Goal: Navigation & Orientation: Find specific page/section

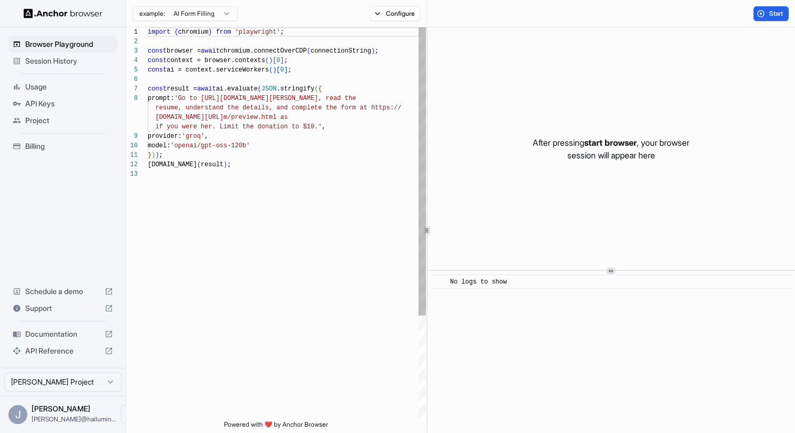
scroll to position [66, 0]
click at [66, 59] on span "Session History" at bounding box center [69, 61] width 88 height 11
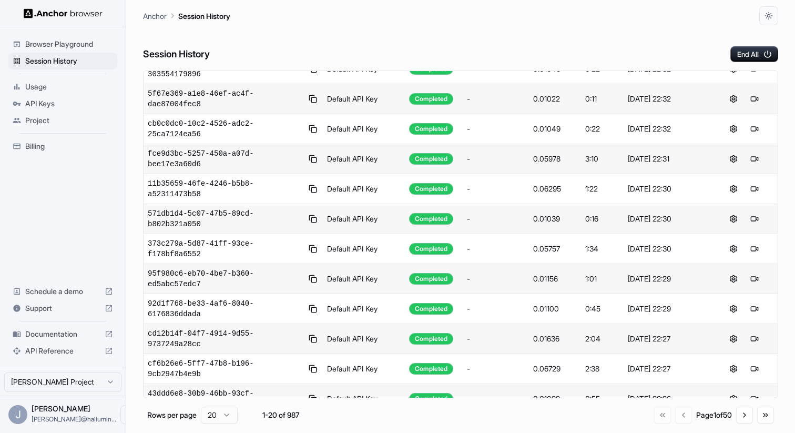
scroll to position [295, 0]
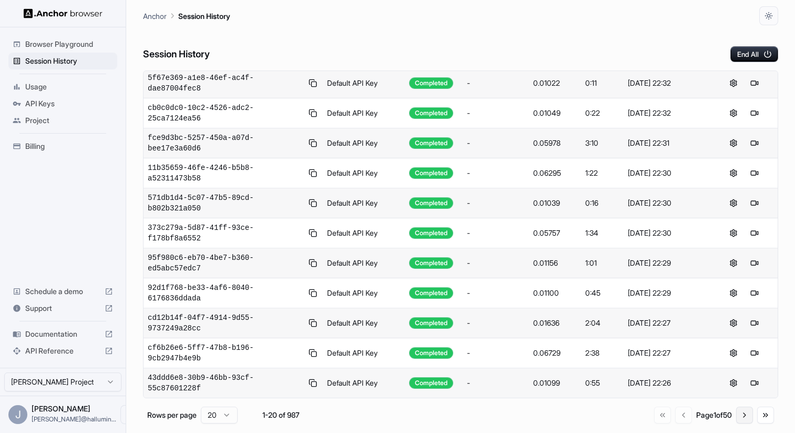
click at [749, 413] on button "Go to next page" at bounding box center [744, 415] width 17 height 17
click at [744, 413] on button "Go to next page" at bounding box center [744, 415] width 17 height 17
click at [741, 417] on button "Go to next page" at bounding box center [744, 415] width 17 height 17
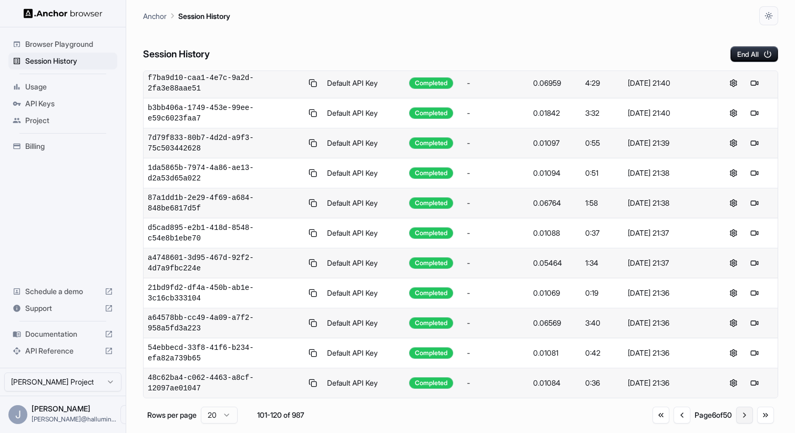
click at [741, 417] on button "Go to next page" at bounding box center [744, 415] width 17 height 17
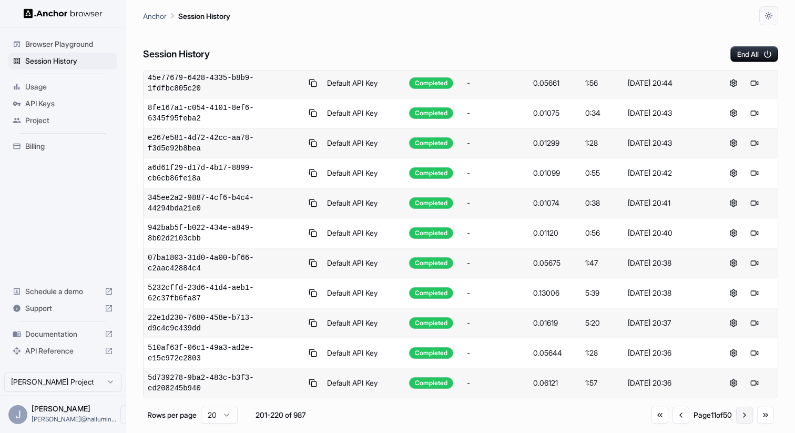
click at [741, 417] on button "Go to next page" at bounding box center [744, 415] width 17 height 17
